Goal: Task Accomplishment & Management: Complete application form

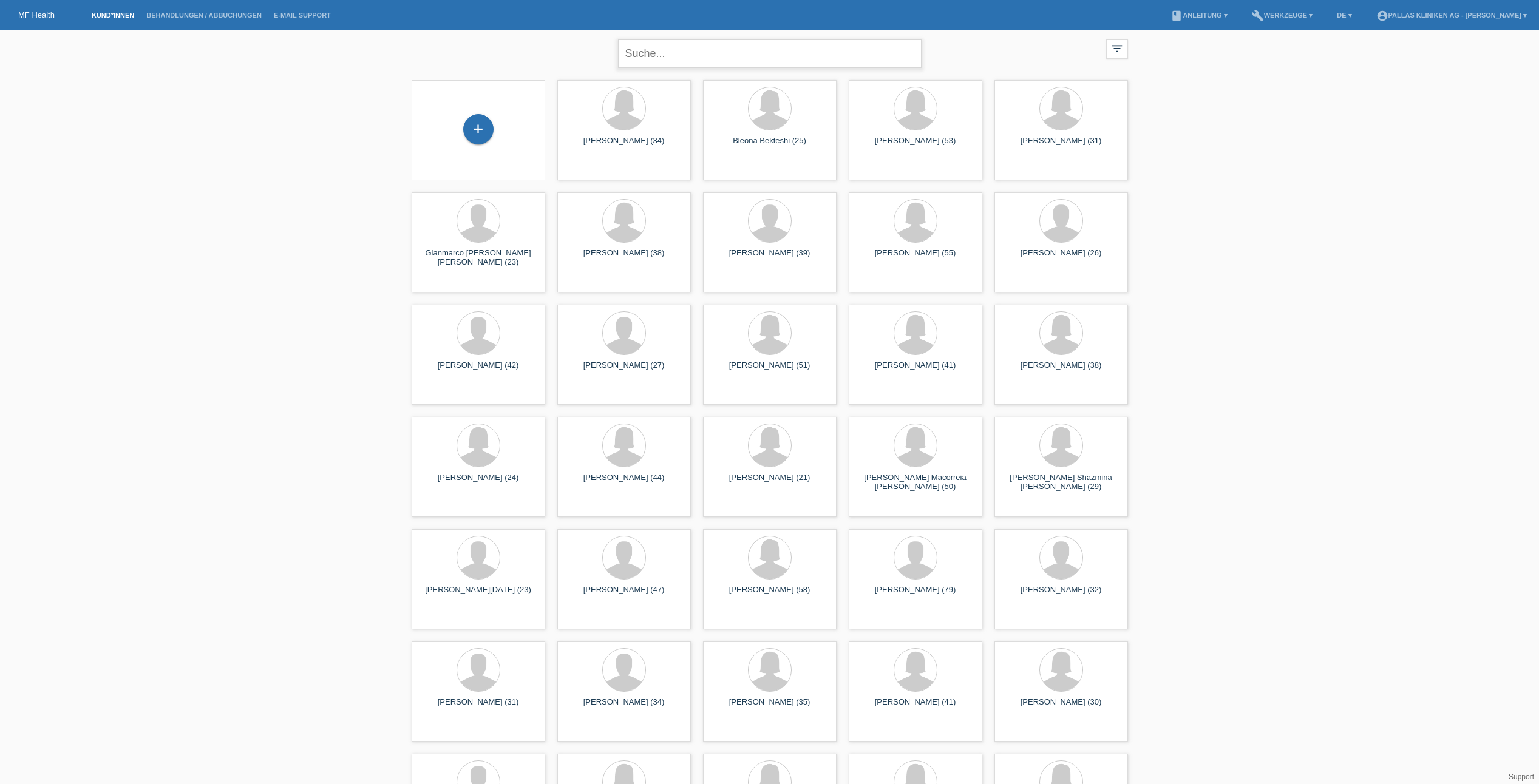
click at [677, 55] on input "text" at bounding box center [770, 54] width 304 height 29
type input "isliker franziska"
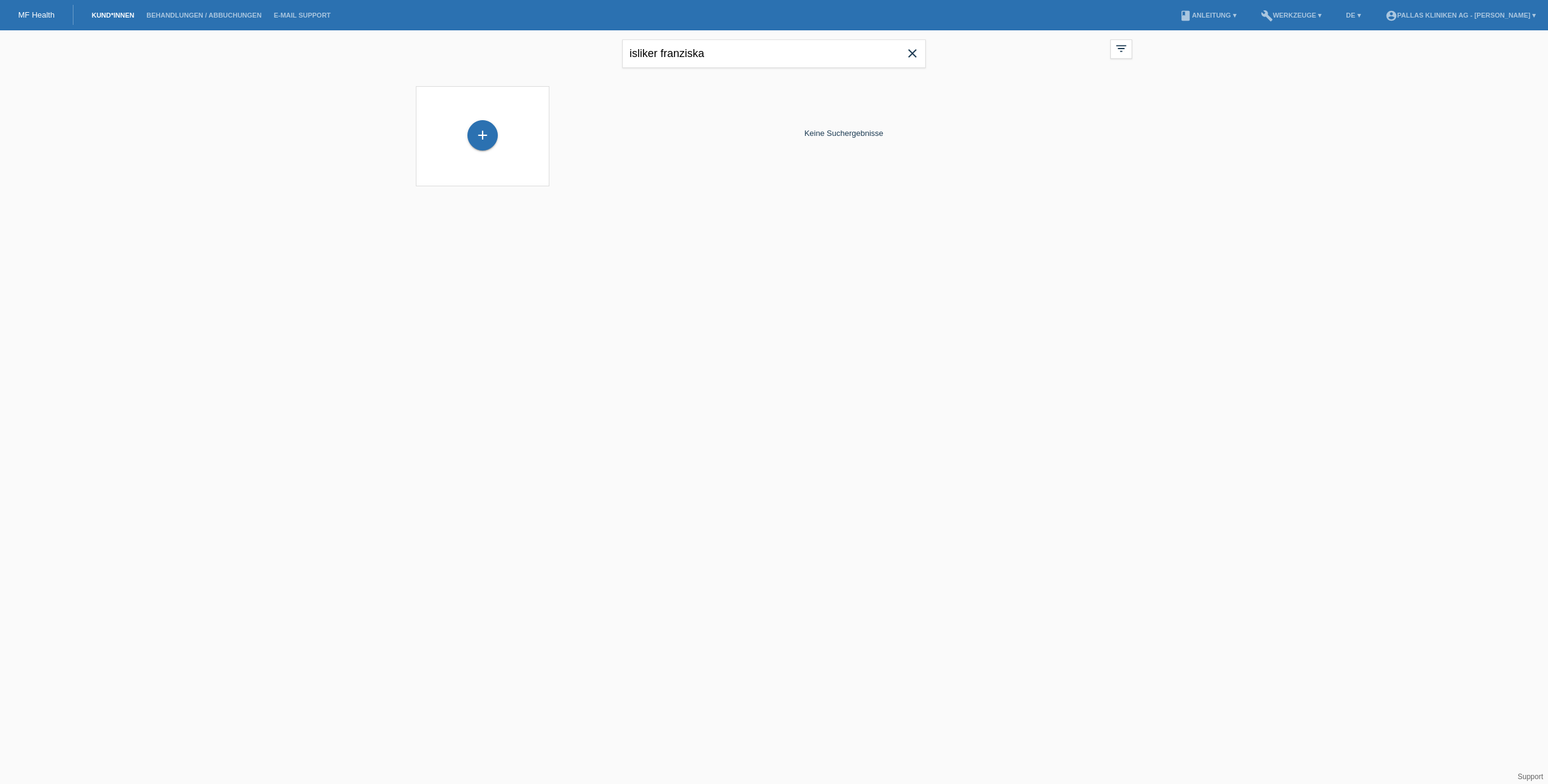
click at [536, 107] on div "+" at bounding box center [482, 136] width 134 height 100
click at [486, 131] on div "+" at bounding box center [482, 136] width 31 height 31
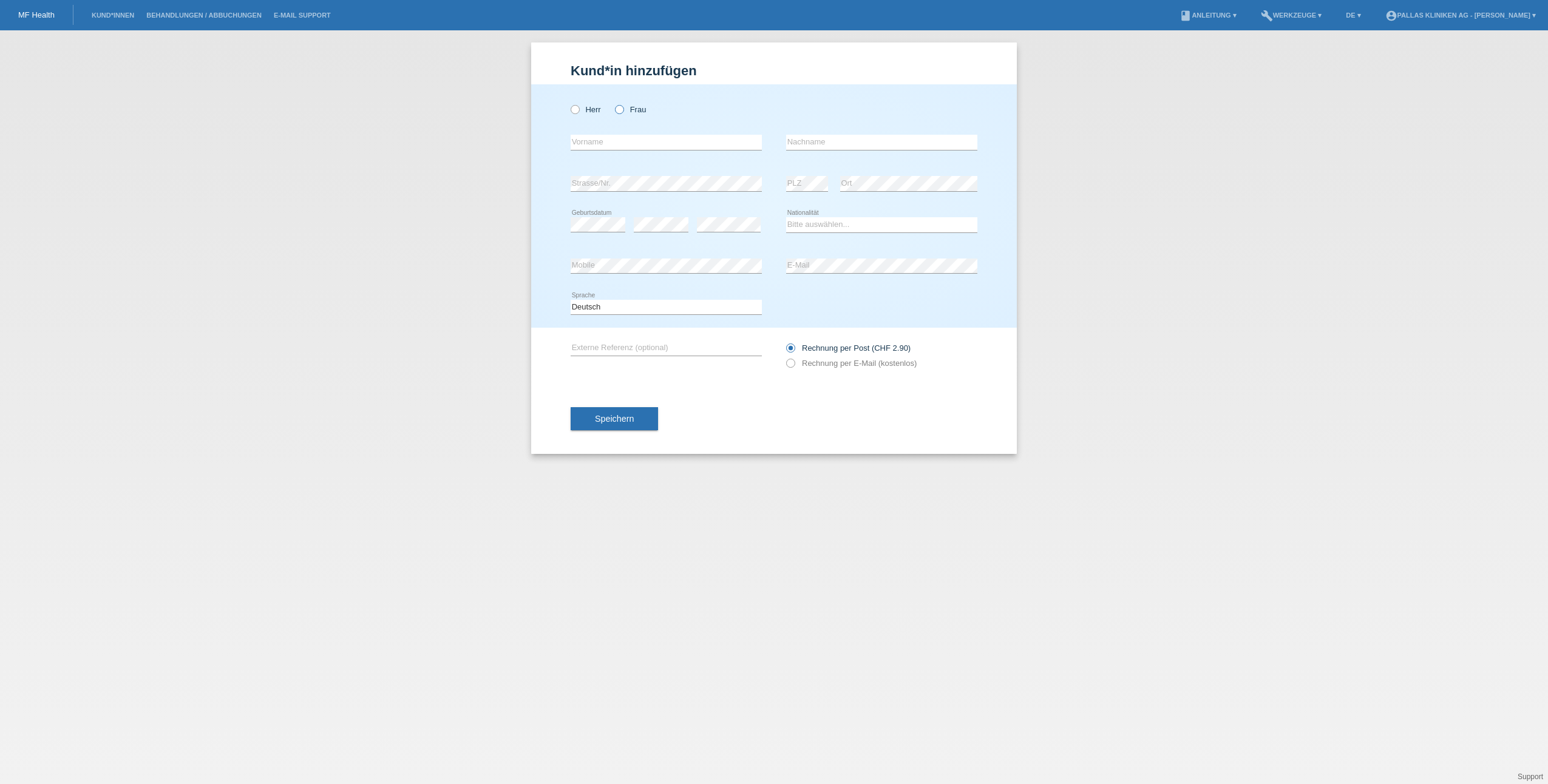
click at [624, 107] on label "Frau" at bounding box center [630, 109] width 31 height 9
click at [623, 107] on input "Frau" at bounding box center [619, 109] width 8 height 8
radio input "true"
click at [595, 145] on input "text" at bounding box center [666, 142] width 191 height 15
type input "Isliker"
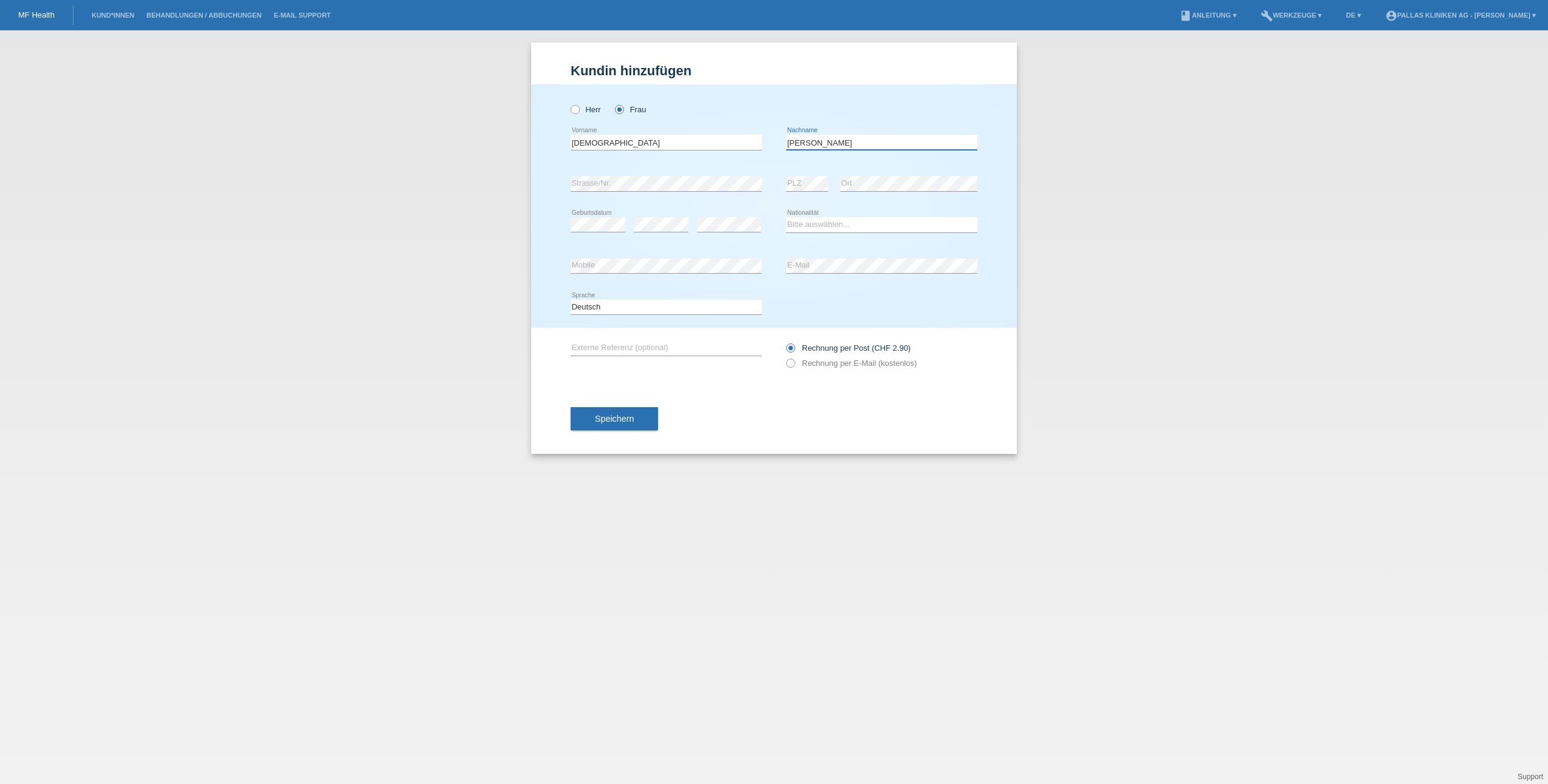
type input "Franziska Dorothee"
click at [818, 227] on select "Bitte auswählen... Schweiz Deutschland Liechtenstein Österreich ------------ Af…" at bounding box center [881, 225] width 191 height 15
select select "CH"
click at [786, 217] on select "Bitte auswählen... Schweiz Deutschland Liechtenstein Österreich ------------ Af…" at bounding box center [881, 225] width 191 height 15
click at [784, 357] on icon at bounding box center [784, 357] width 0 height 0
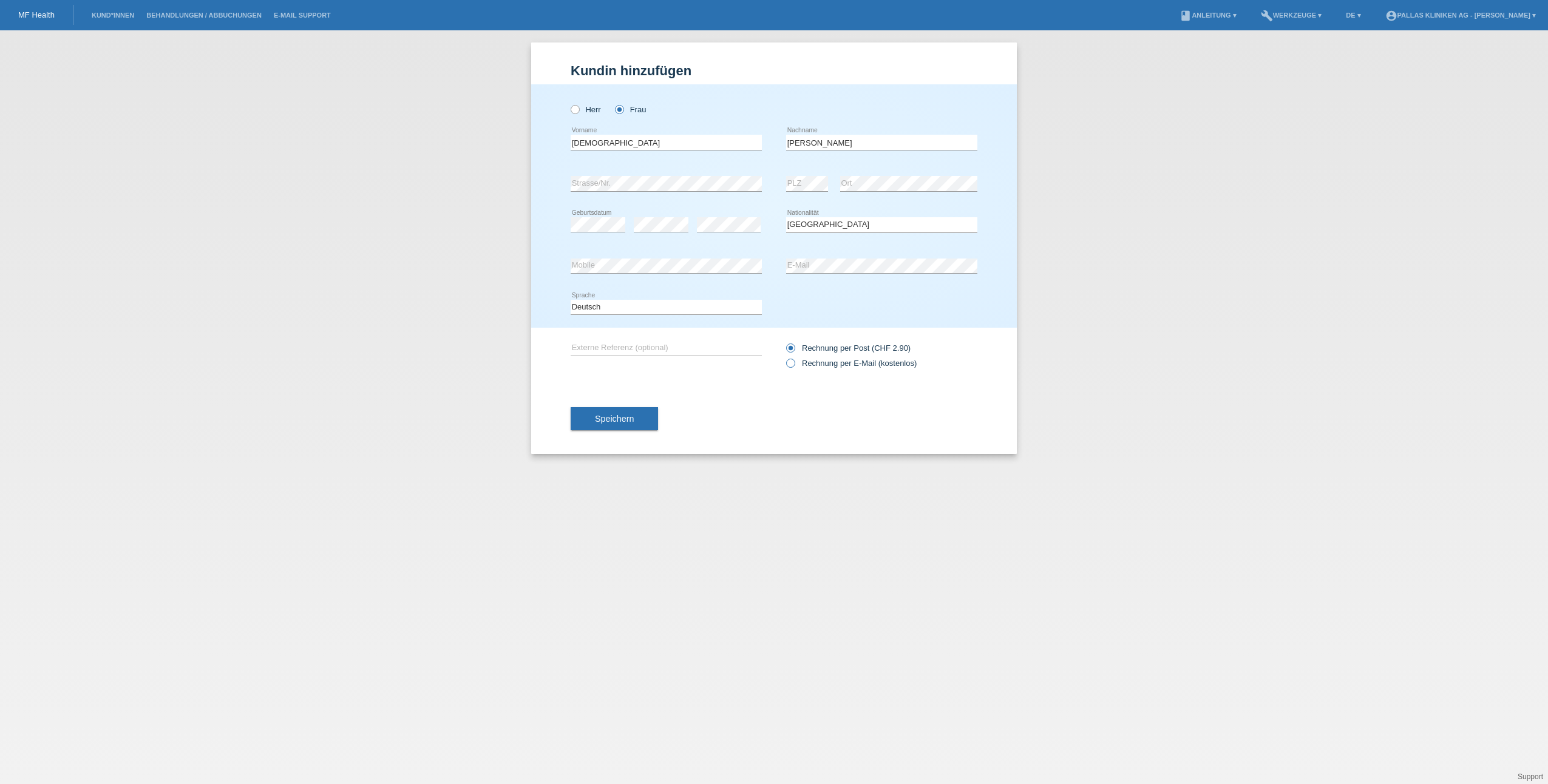
click at [789, 363] on input "Rechnung per E-Mail (kostenlos)" at bounding box center [790, 366] width 8 height 15
radio input "true"
click at [622, 421] on span "Speichern" at bounding box center [614, 419] width 39 height 10
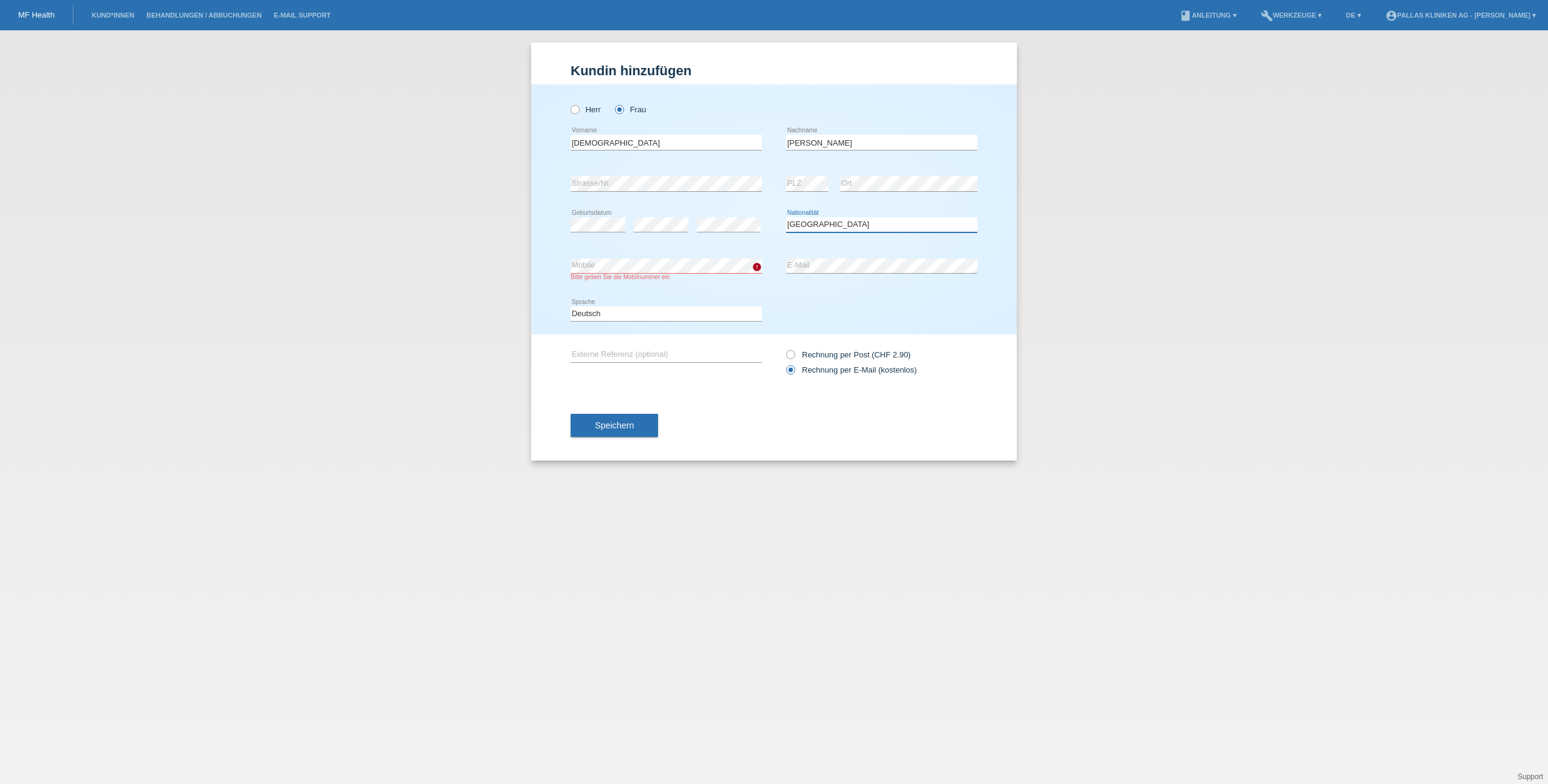
click at [848, 219] on select "Bitte auswählen... Schweiz Deutschland Liechtenstein Österreich ------------ Af…" at bounding box center [881, 225] width 191 height 15
click at [700, 275] on div "Bitte geben Sie die Mobilnummer ein" at bounding box center [666, 277] width 191 height 7
click at [620, 432] on button "Speichern" at bounding box center [614, 426] width 87 height 23
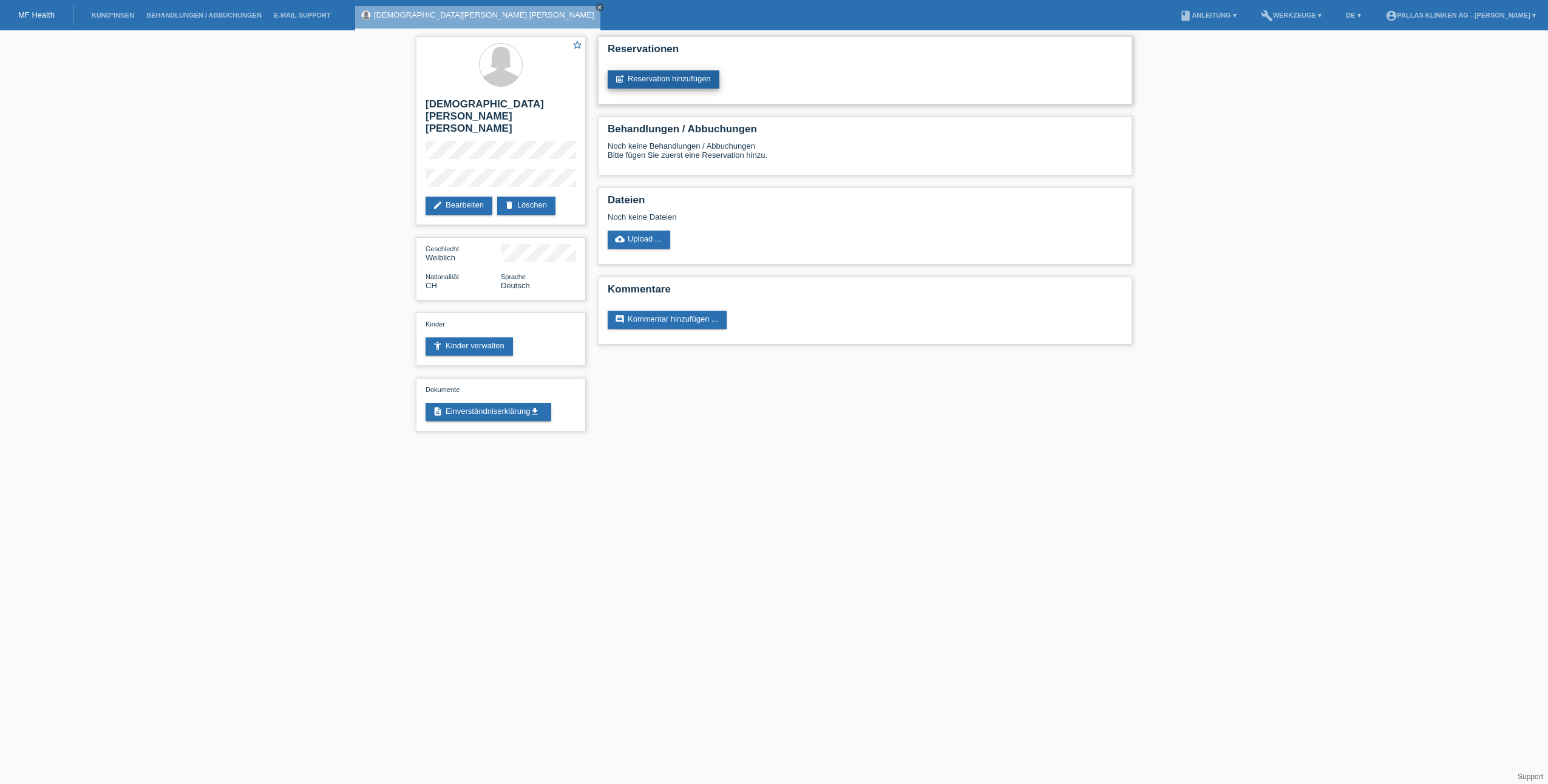
click at [650, 73] on link "post_add Reservation hinzufügen" at bounding box center [663, 79] width 112 height 18
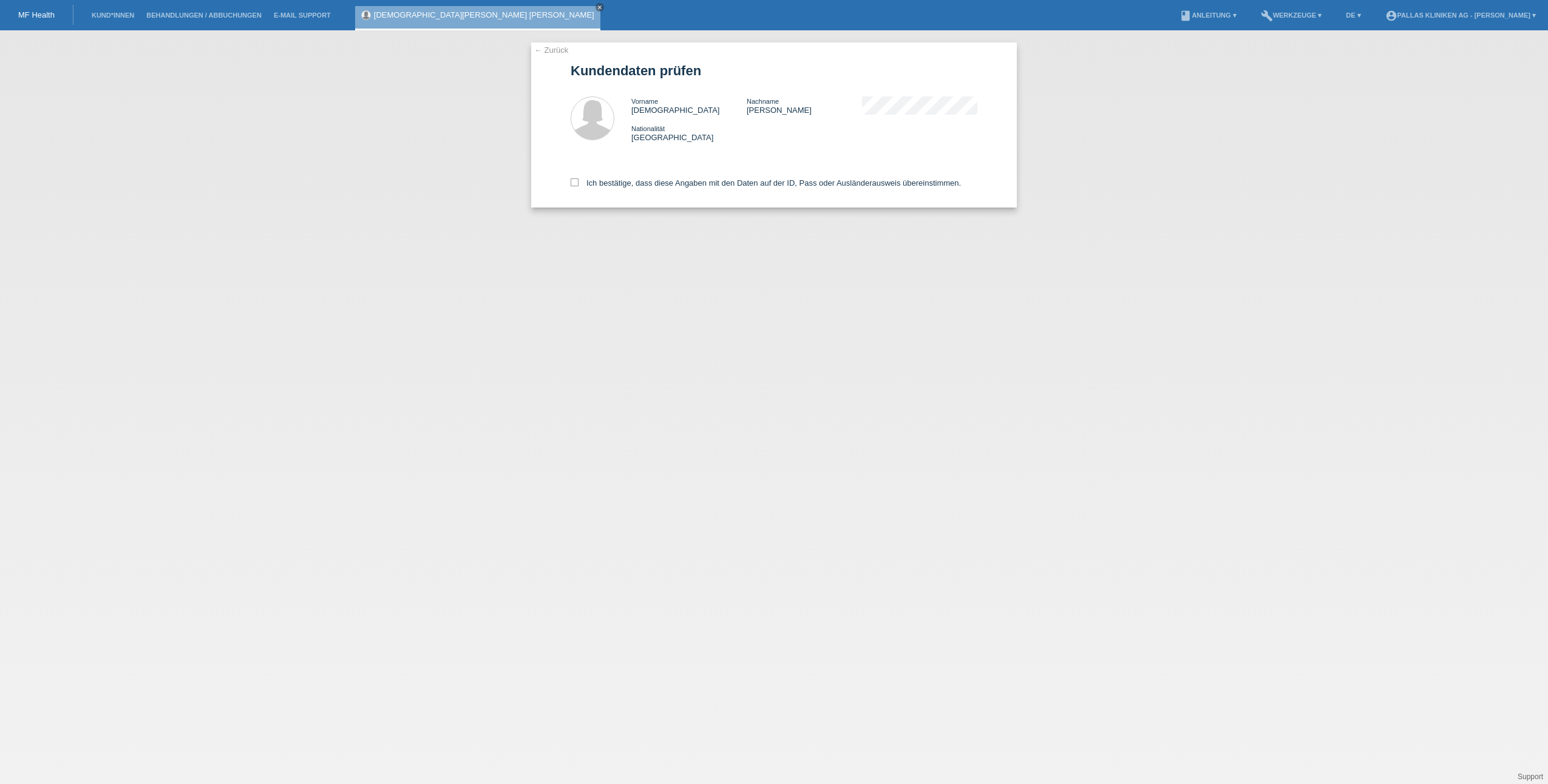
click at [560, 181] on div "← Zurück Kundendaten prüfen Vorname [DEMOGRAPHIC_DATA] Nachname [PERSON_NAME] N…" at bounding box center [774, 125] width 485 height 165
click at [575, 183] on icon at bounding box center [574, 182] width 8 height 8
click at [575, 183] on input "Ich bestätige, dass diese Angaben mit den Daten auf der ID, Pass oder Ausländer…" at bounding box center [574, 182] width 8 height 8
checkbox input "true"
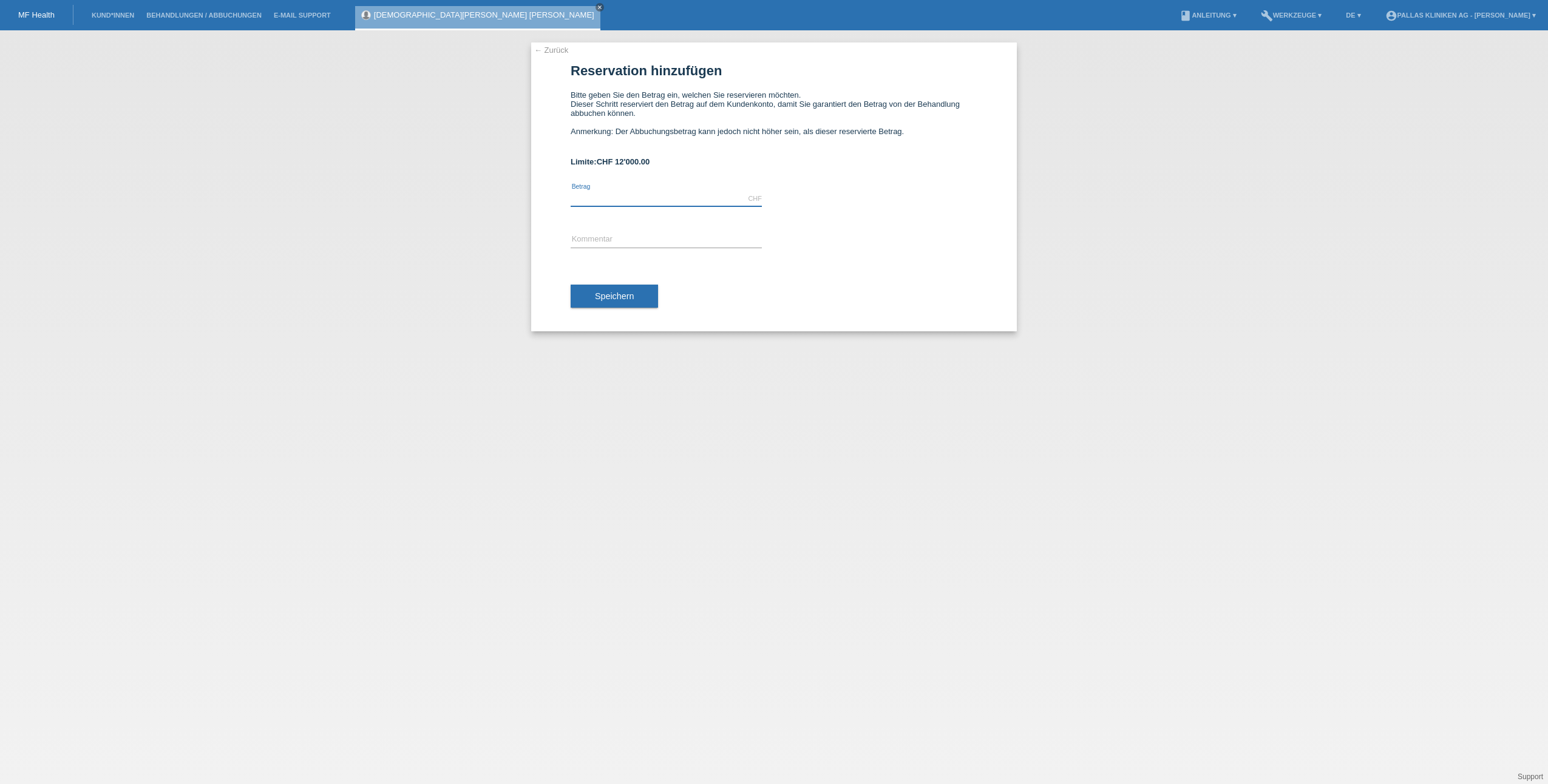
click at [627, 194] on input "text" at bounding box center [666, 198] width 191 height 15
type input "1300.00"
click at [598, 257] on div "error Kommentar" at bounding box center [666, 241] width 191 height 42
click at [616, 245] on input "text" at bounding box center [666, 240] width 191 height 15
type input "Restbetrag von Abo (2600)"
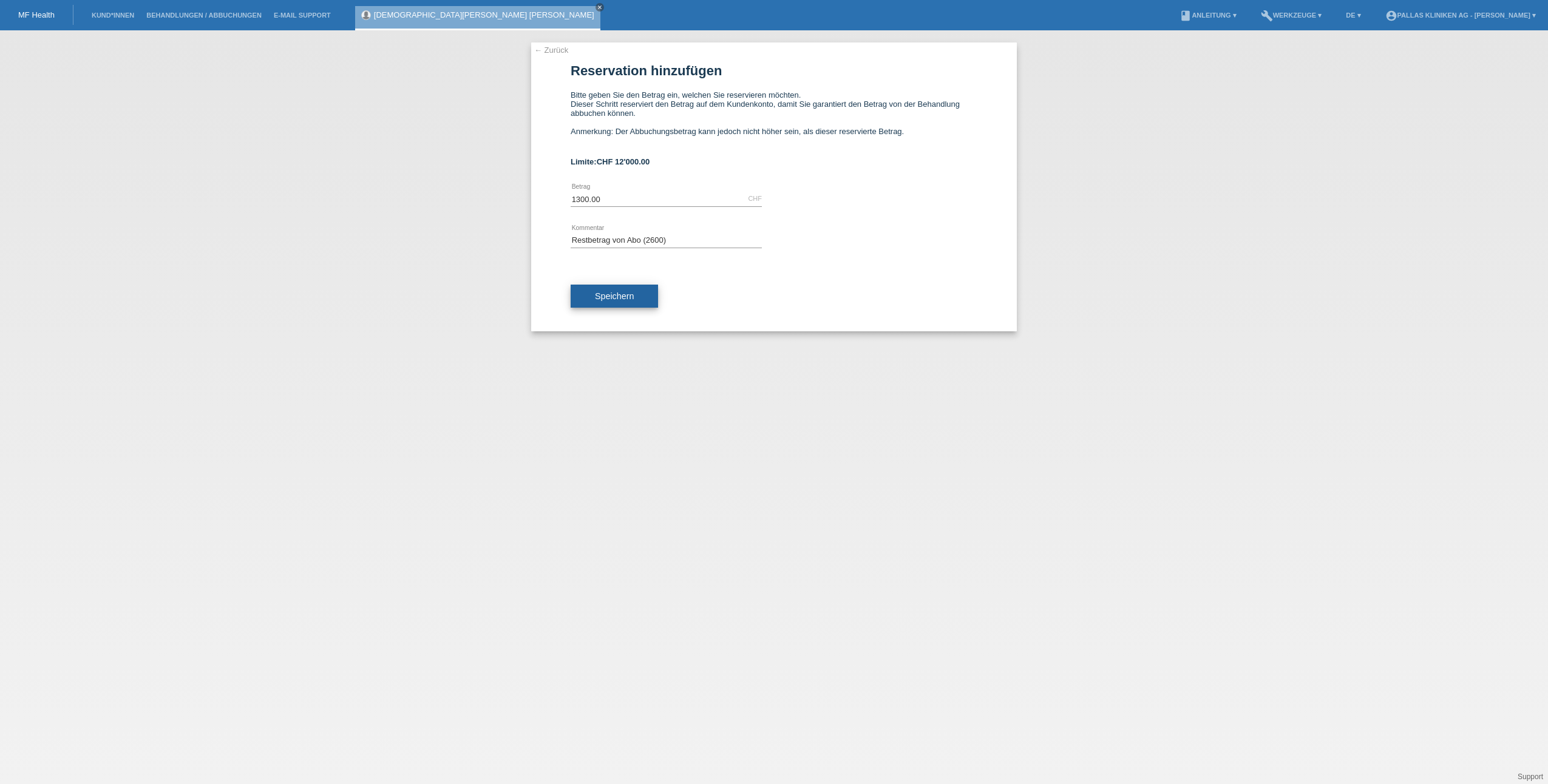
click at [617, 295] on span "Speichern" at bounding box center [614, 296] width 39 height 10
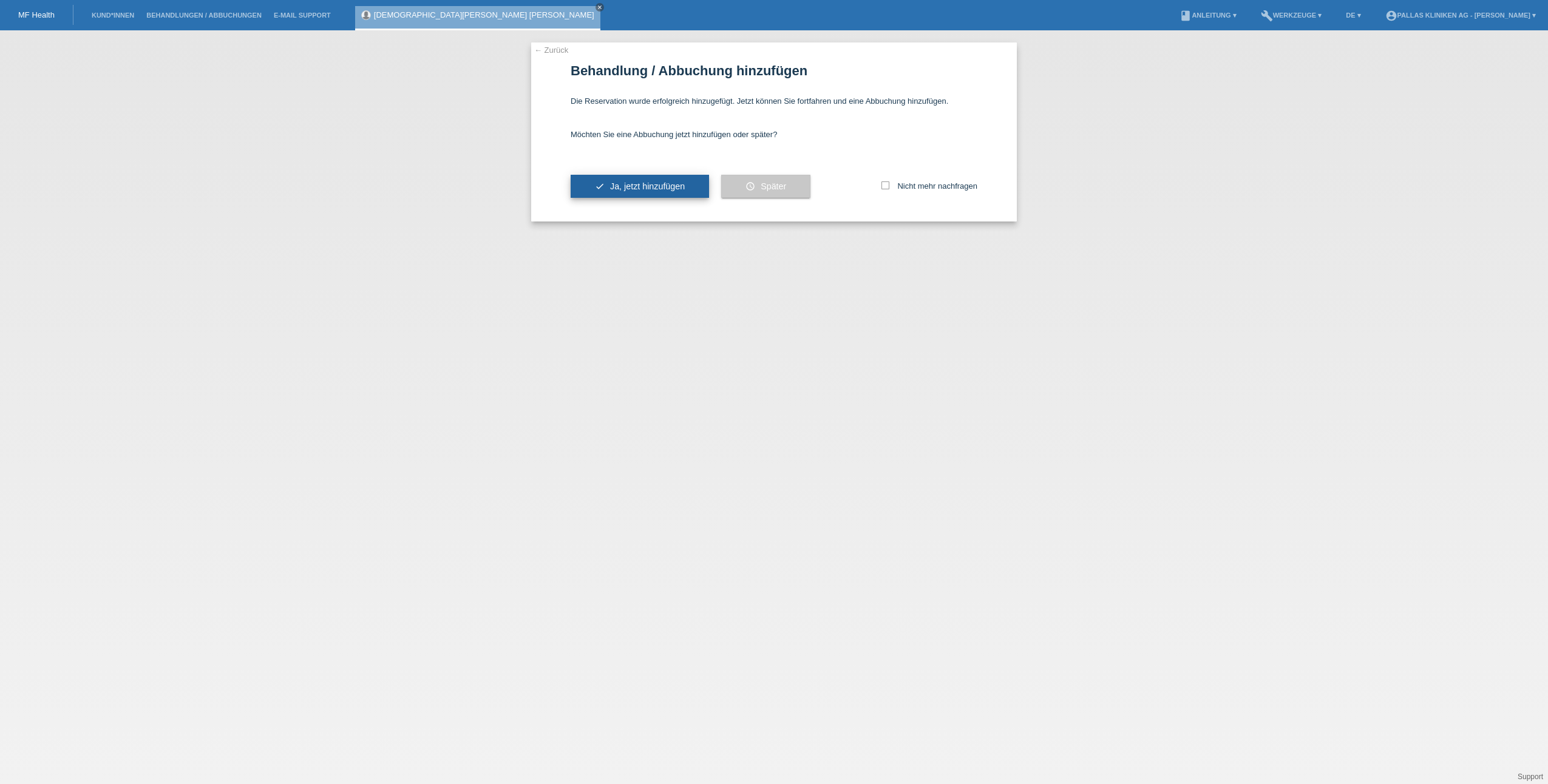
click at [614, 187] on span "Ja, jetzt hinzufügen" at bounding box center [647, 186] width 74 height 10
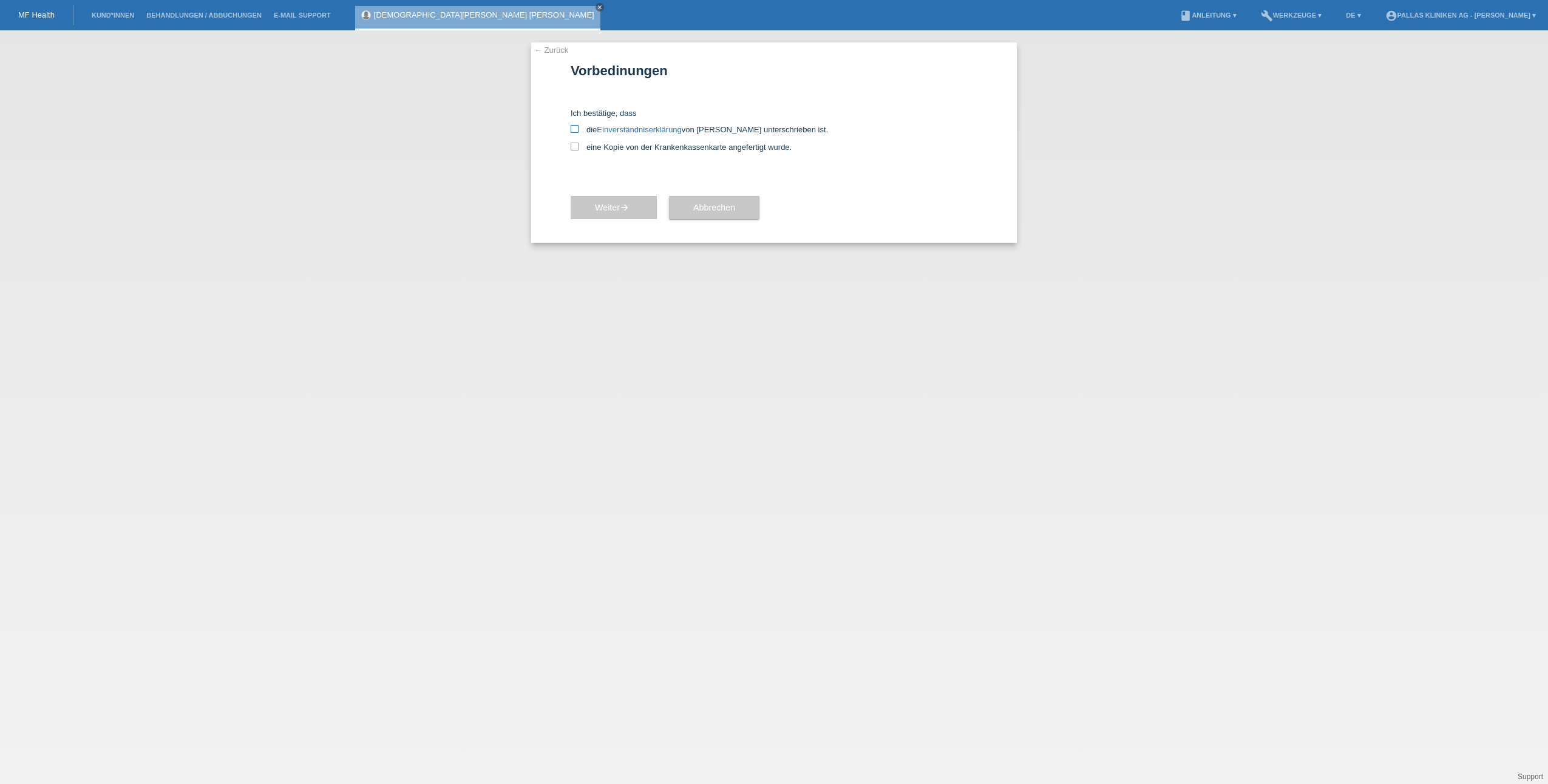
click at [576, 129] on icon at bounding box center [574, 129] width 8 height 8
click at [576, 129] on input "die Einverständniserklärung von der Kundin unterschrieben ist." at bounding box center [574, 129] width 8 height 8
checkbox input "true"
click at [582, 148] on label "eine Kopie von der Krankenkassenkarte angefertigt wurde." at bounding box center [774, 147] width 407 height 9
click at [578, 148] on input "eine Kopie von der Krankenkassenkarte angefertigt wurde." at bounding box center [574, 147] width 8 height 8
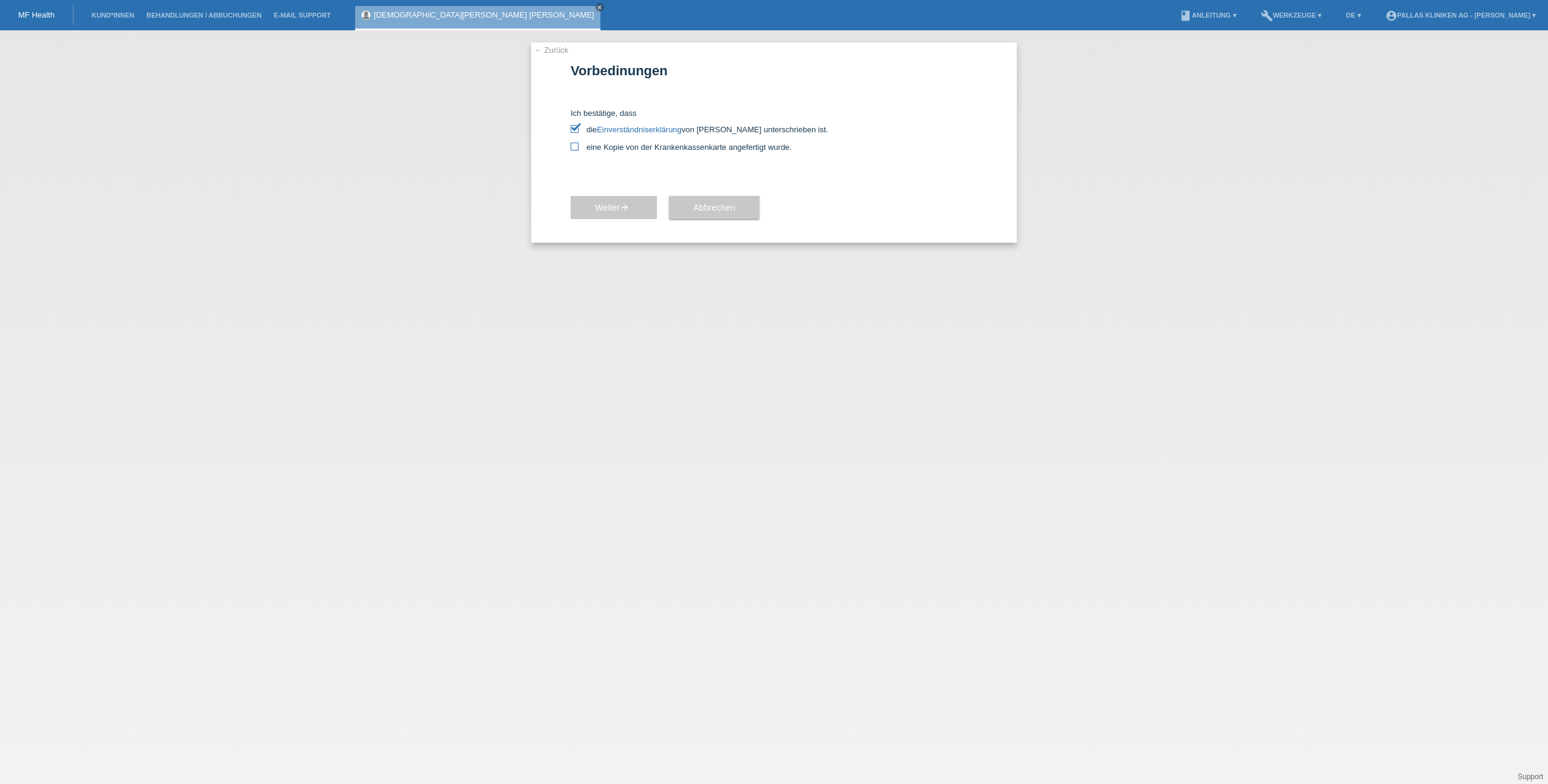
checkbox input "true"
click at [602, 205] on span "Weiter arrow_forward" at bounding box center [614, 208] width 38 height 10
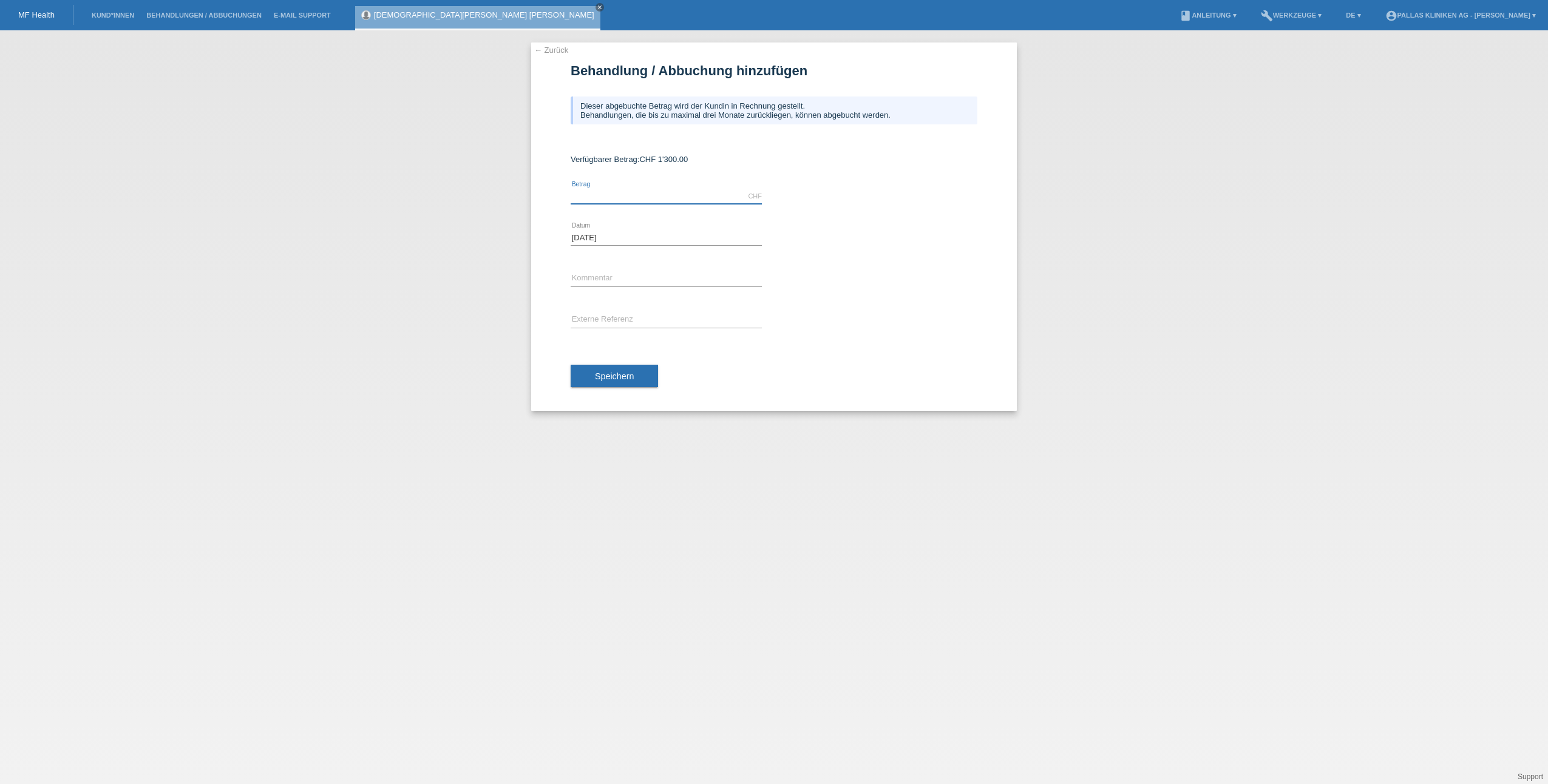
click at [667, 195] on input "text" at bounding box center [666, 196] width 191 height 15
type input "1300.00"
click at [888, 196] on div "1300.00 CHF error [GEOGRAPHIC_DATA]" at bounding box center [774, 197] width 407 height 42
click at [630, 271] on input "text" at bounding box center [666, 278] width 191 height 15
click at [586, 274] on input "text" at bounding box center [666, 278] width 191 height 15
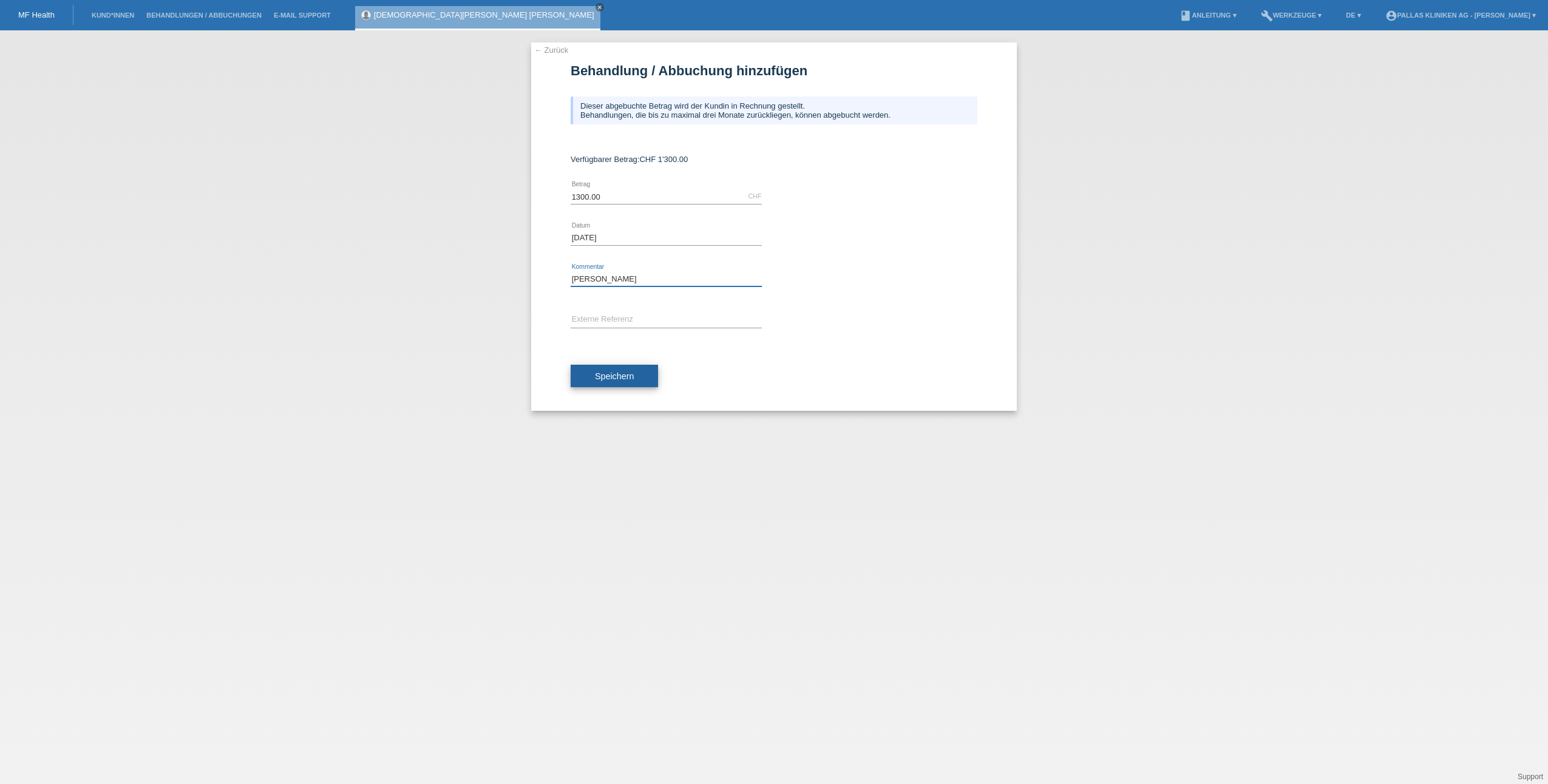
type input "[PERSON_NAME]"
click at [612, 374] on span "Speichern" at bounding box center [614, 376] width 39 height 10
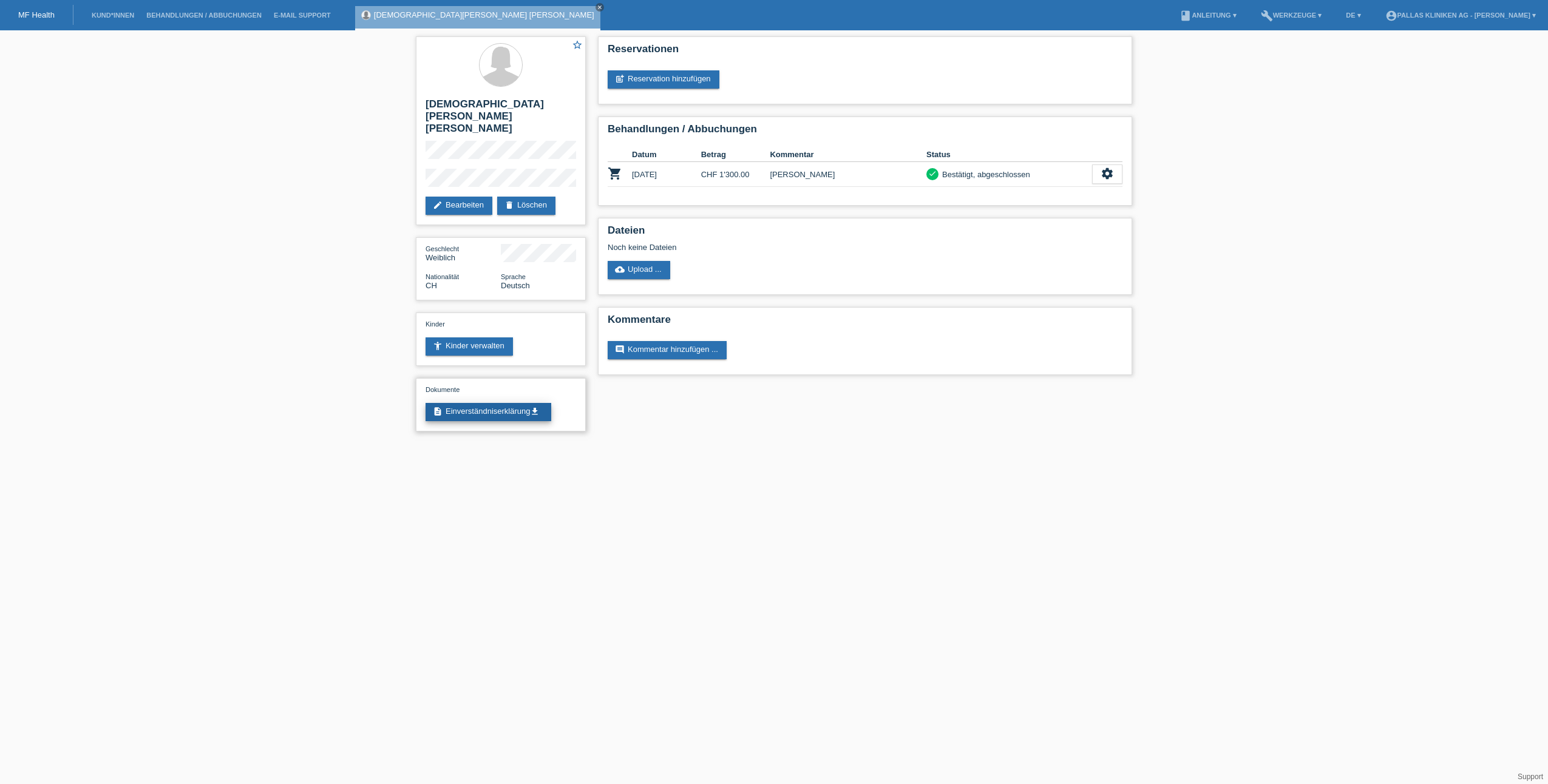
click at [491, 403] on link "description Einverständniserklärung get_app" at bounding box center [489, 412] width 126 height 18
